Goal: Task Accomplishment & Management: Use online tool/utility

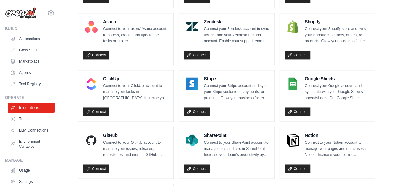
scroll to position [474, 0]
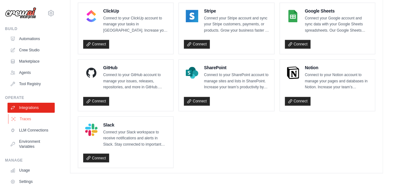
click at [48, 115] on link "Traces" at bounding box center [31, 119] width 47 height 10
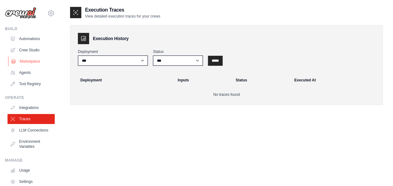
click at [30, 59] on link "Marketplace" at bounding box center [31, 61] width 47 height 10
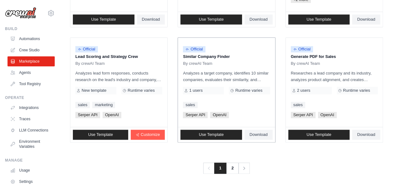
scroll to position [410, 0]
click at [230, 163] on link "2" at bounding box center [233, 167] width 13 height 11
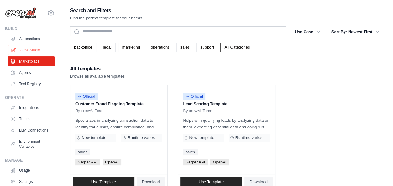
click at [39, 49] on link "Crew Studio" at bounding box center [31, 50] width 47 height 10
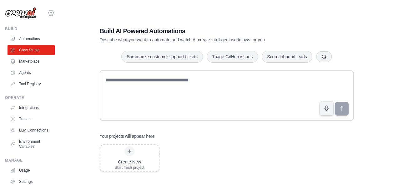
click at [42, 14] on div "varunparikh86@gmail.com Settings" at bounding box center [30, 10] width 50 height 20
click at [47, 13] on icon at bounding box center [51, 13] width 8 height 8
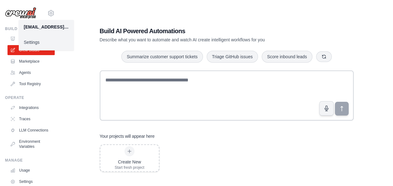
click at [34, 39] on link "Settings" at bounding box center [46, 42] width 55 height 11
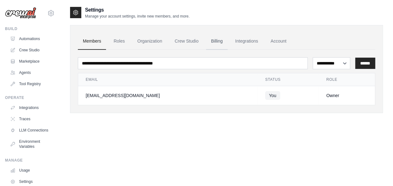
click at [221, 43] on link "Billing" at bounding box center [217, 41] width 22 height 17
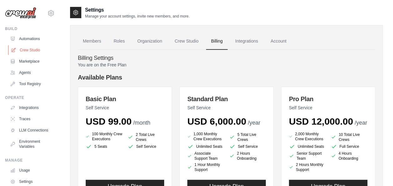
click at [23, 48] on link "Crew Studio" at bounding box center [31, 50] width 47 height 10
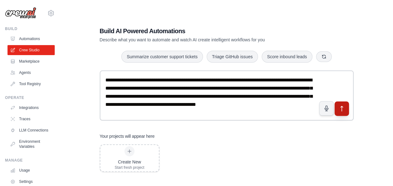
type textarea "**********"
click at [338, 112] on button "submit" at bounding box center [341, 108] width 14 height 14
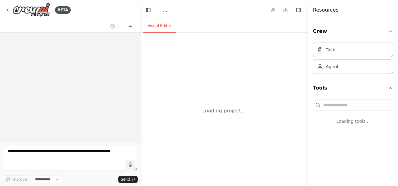
select select "****"
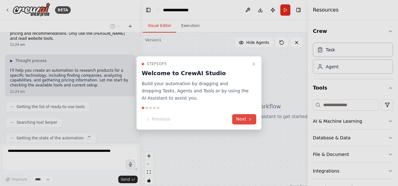
scroll to position [48, 0]
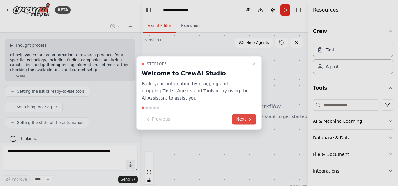
click at [251, 120] on icon at bounding box center [249, 119] width 5 height 5
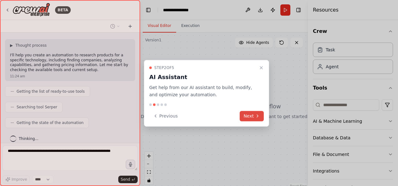
click at [253, 114] on button "Next" at bounding box center [252, 116] width 24 height 10
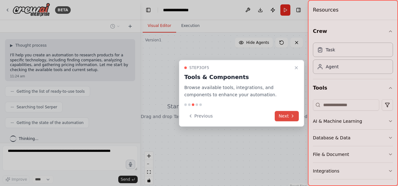
click at [285, 111] on button "Next" at bounding box center [287, 116] width 24 height 10
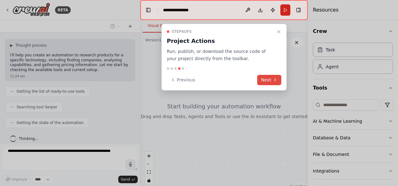
click at [274, 79] on icon at bounding box center [274, 79] width 5 height 5
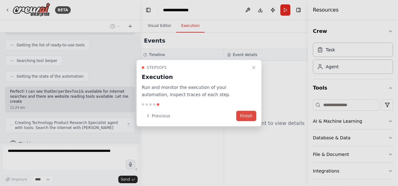
click at [248, 118] on button "Finish" at bounding box center [246, 115] width 20 height 10
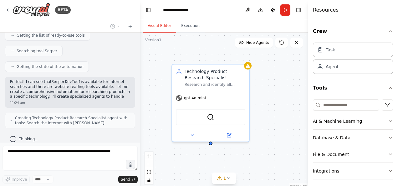
scroll to position [109, 0]
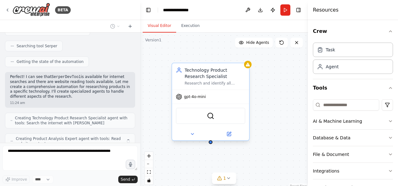
click at [220, 103] on div "gpt-4o-mini" at bounding box center [210, 97] width 77 height 14
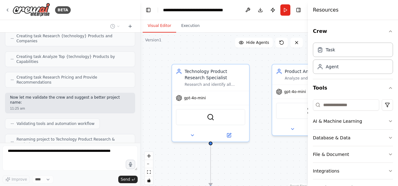
scroll to position [269, 0]
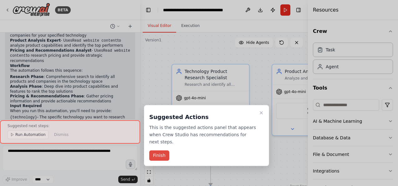
click at [165, 150] on button "Finish" at bounding box center [159, 155] width 20 height 10
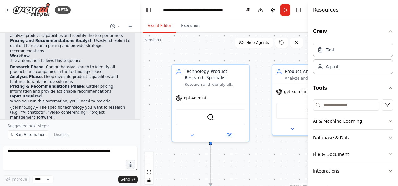
scroll to position [455, 0]
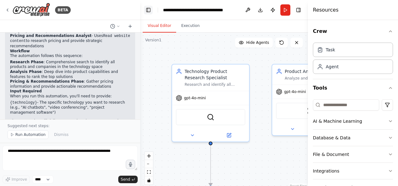
click at [147, 12] on button "Toggle Left Sidebar" at bounding box center [148, 10] width 9 height 9
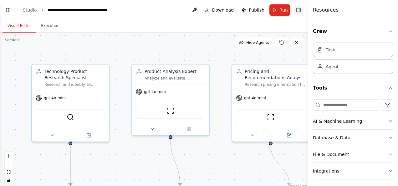
click at [297, 10] on button "Toggle Right Sidebar" at bounding box center [298, 10] width 9 height 9
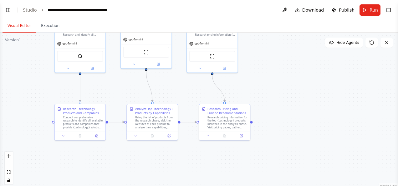
drag, startPoint x: 115, startPoint y: 162, endPoint x: 106, endPoint y: 96, distance: 67.2
click at [106, 96] on div ".deletable-edge-delete-btn { width: 20px; height: 20px; border: 0px solid #ffff…" at bounding box center [199, 111] width 398 height 156
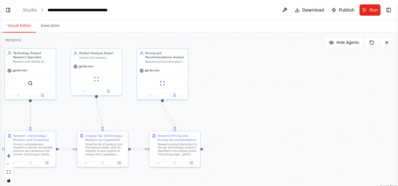
drag, startPoint x: 120, startPoint y: 97, endPoint x: 70, endPoint y: 124, distance: 56.5
click at [70, 124] on div ".deletable-edge-delete-btn { width: 20px; height: 20px; border: 0px solid #ffff…" at bounding box center [199, 111] width 398 height 156
